Goal: Obtain resource: Obtain resource

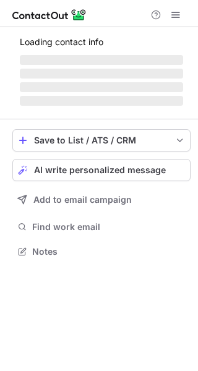
scroll to position [259, 198]
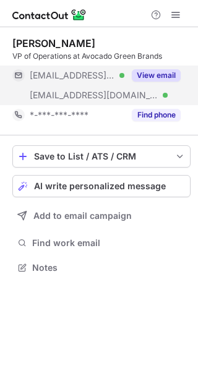
click at [159, 78] on button "View email" at bounding box center [156, 75] width 49 height 12
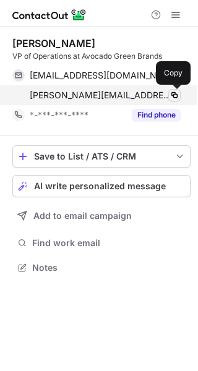
click at [175, 95] on span at bounding box center [174, 95] width 10 height 10
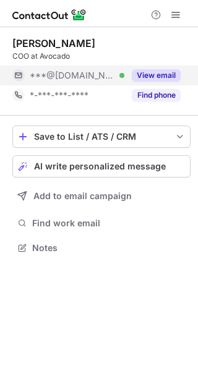
scroll to position [239, 198]
click at [165, 77] on button "View email" at bounding box center [156, 75] width 49 height 12
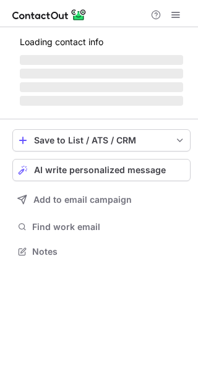
scroll to position [259, 198]
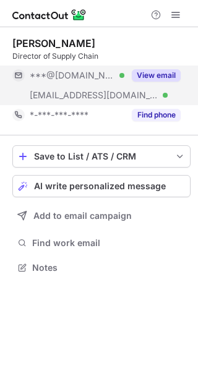
click at [161, 72] on button "View email" at bounding box center [156, 75] width 49 height 12
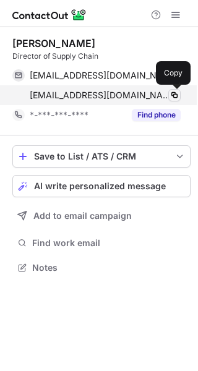
click at [175, 92] on span at bounding box center [174, 95] width 10 height 10
